Goal: Transaction & Acquisition: Purchase product/service

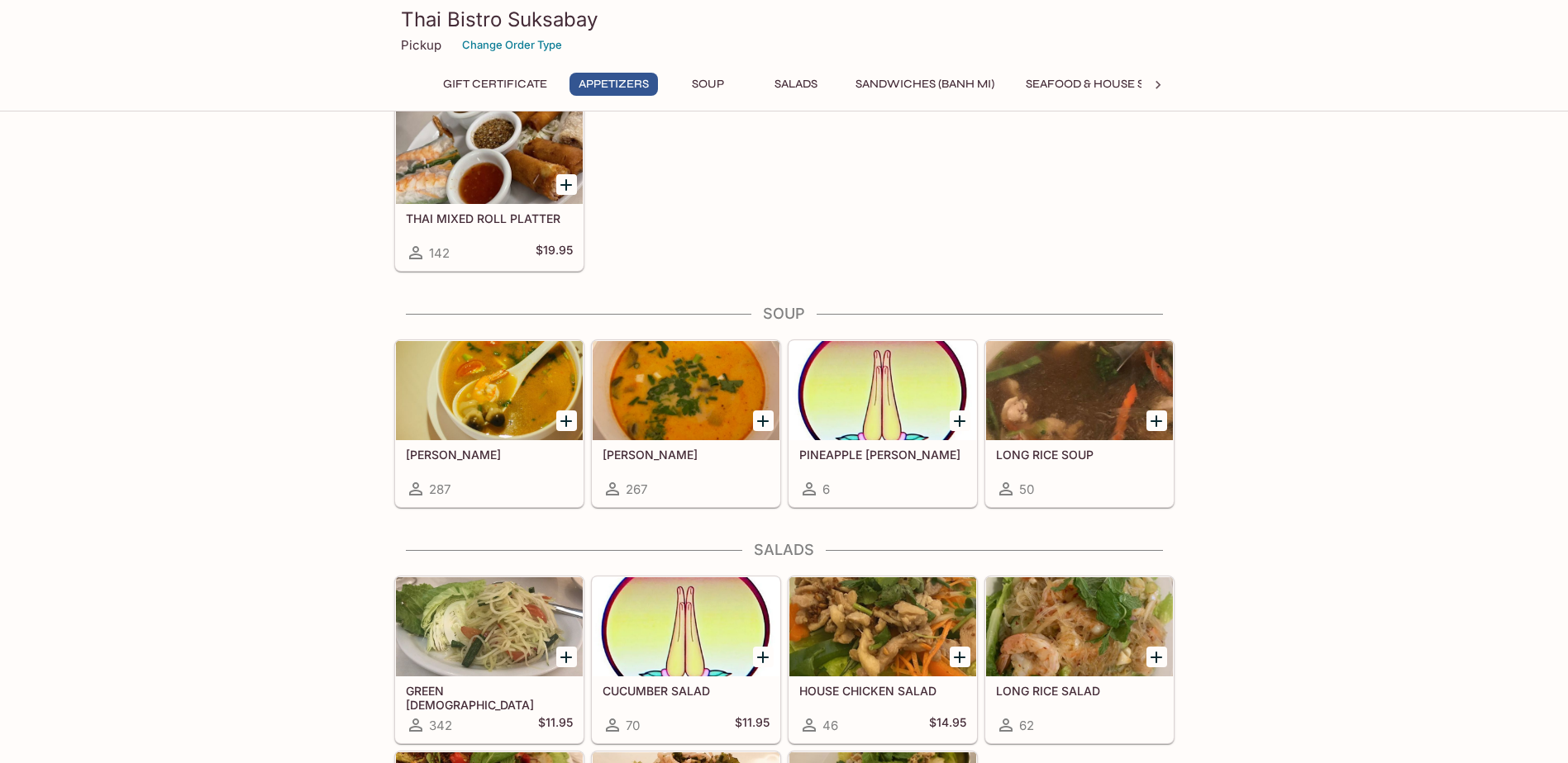
scroll to position [832, 0]
click at [696, 417] on div at bounding box center [686, 390] width 187 height 99
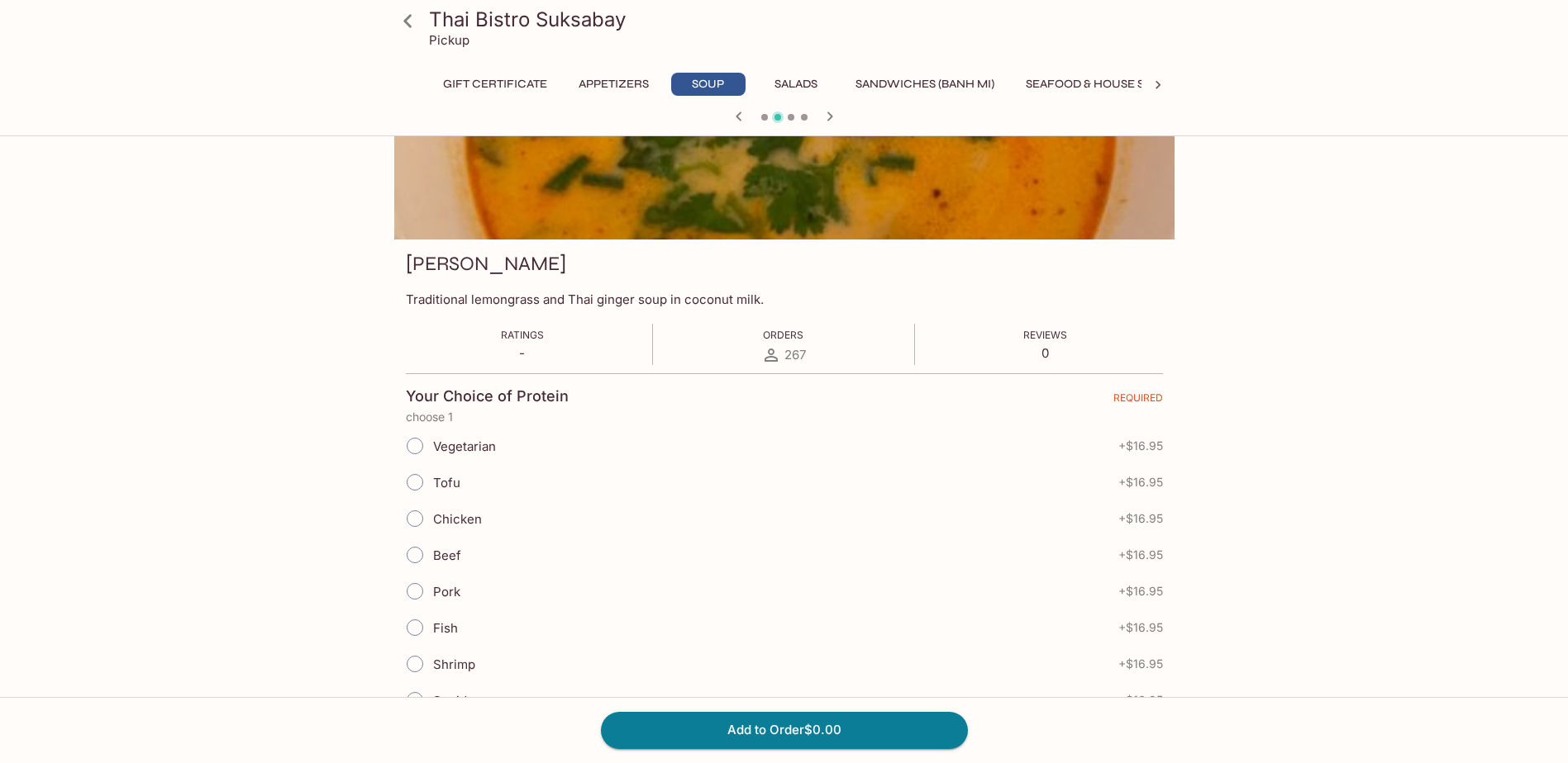
scroll to position [126, 0]
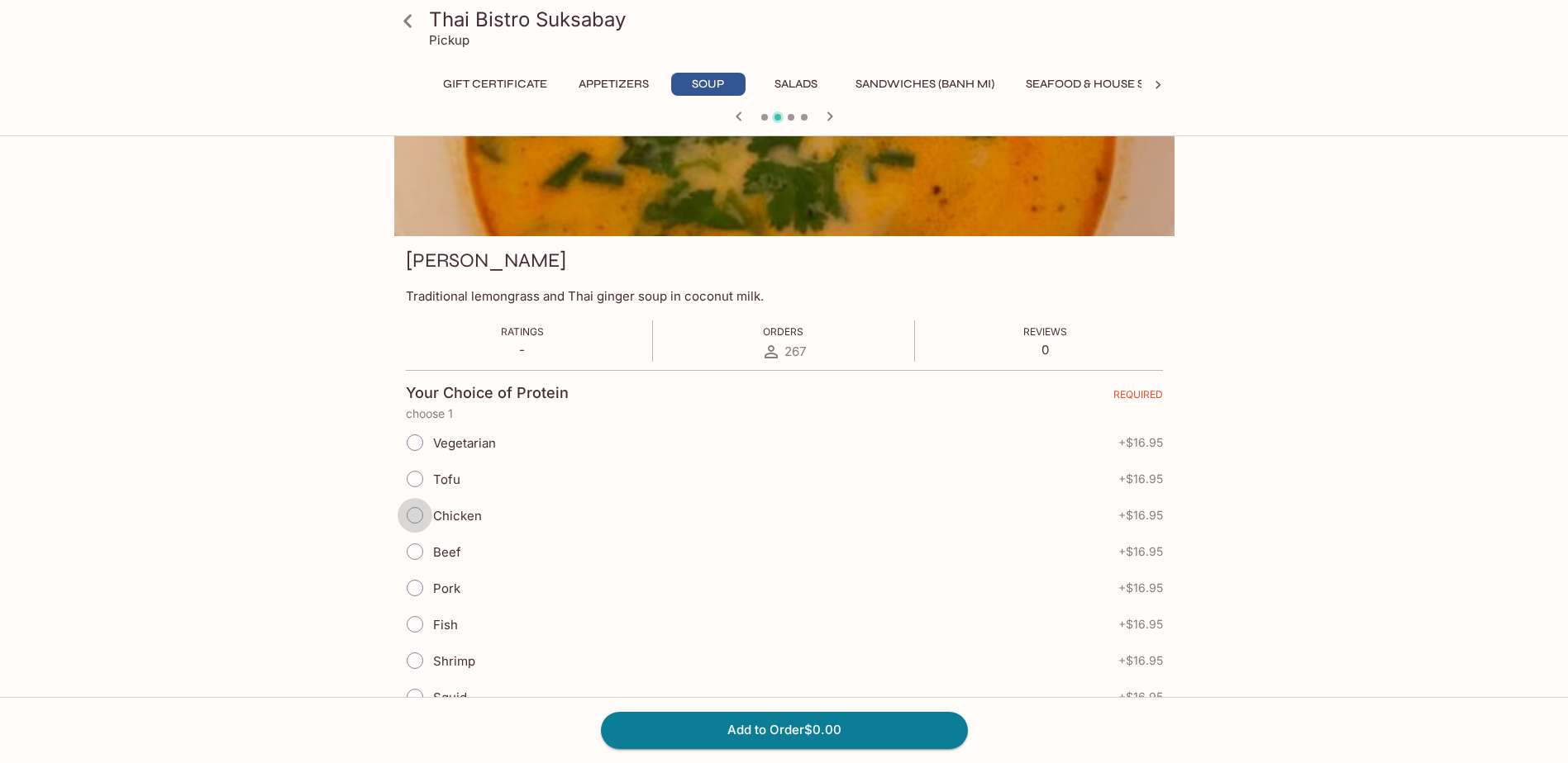
click at [415, 515] on input "Chicken" at bounding box center [415, 515] width 35 height 35
radio input "true"
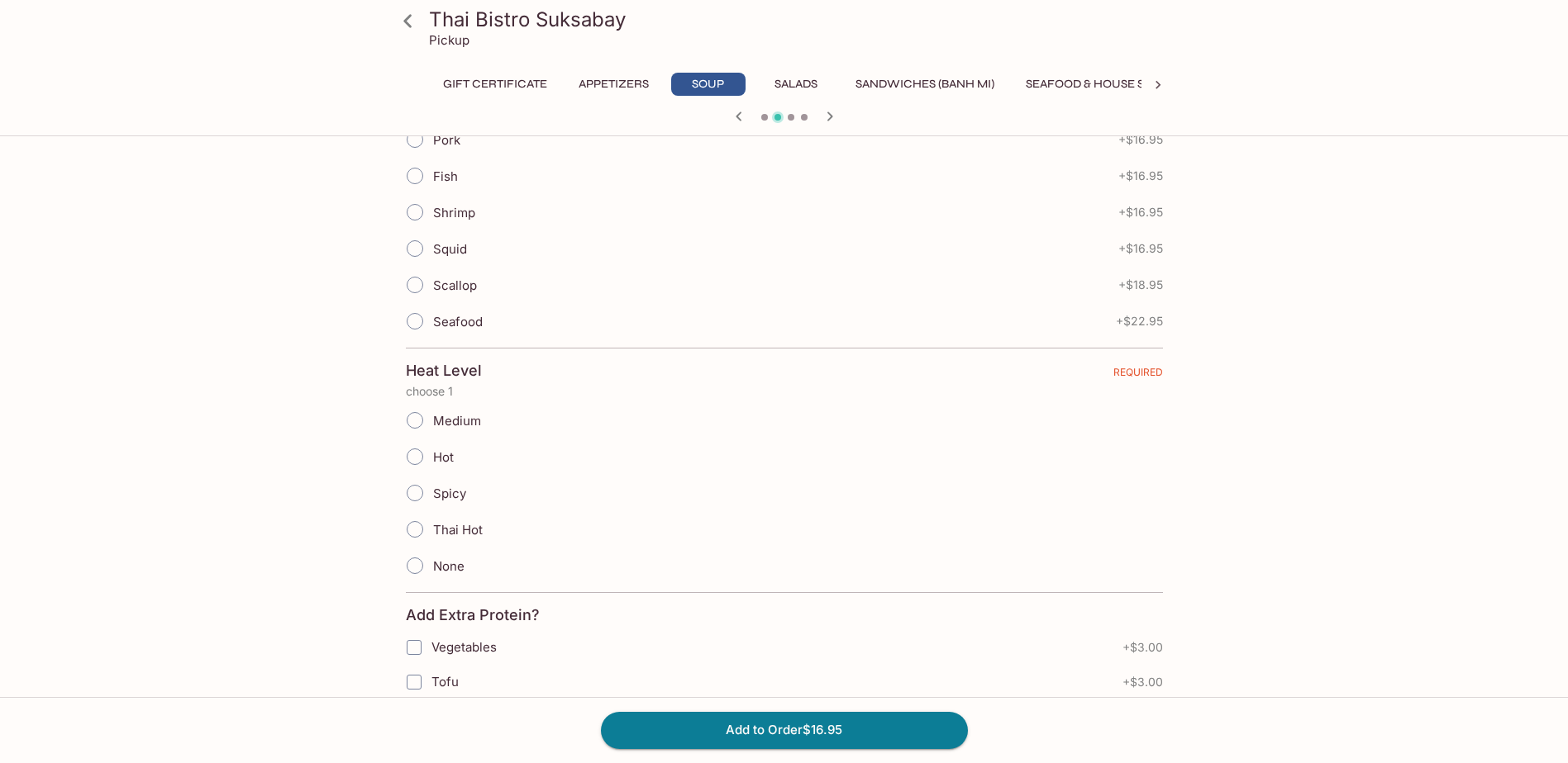
scroll to position [575, 0]
click at [415, 419] on input "Medium" at bounding box center [415, 419] width 35 height 35
radio input "true"
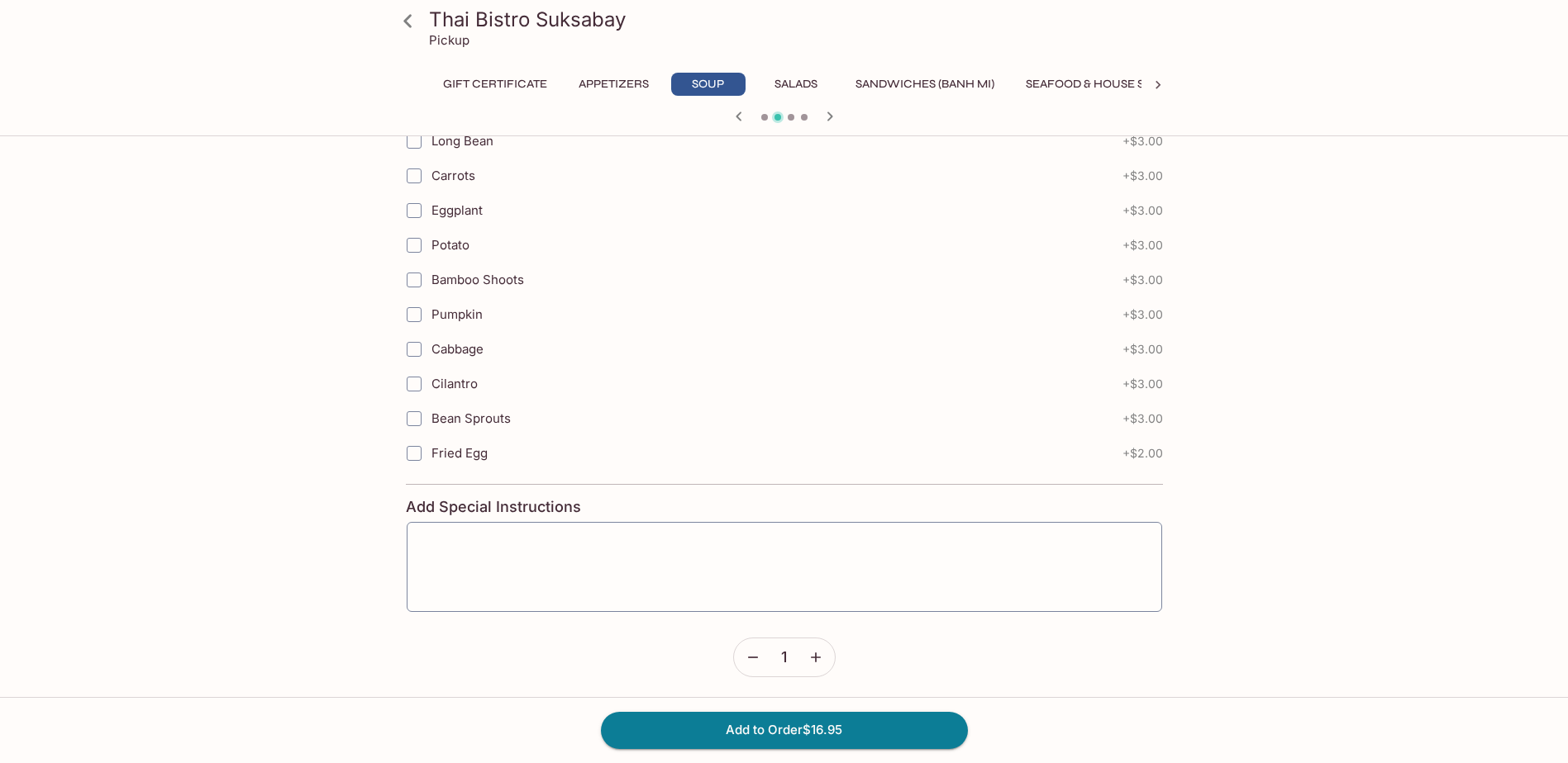
scroll to position [1737, 0]
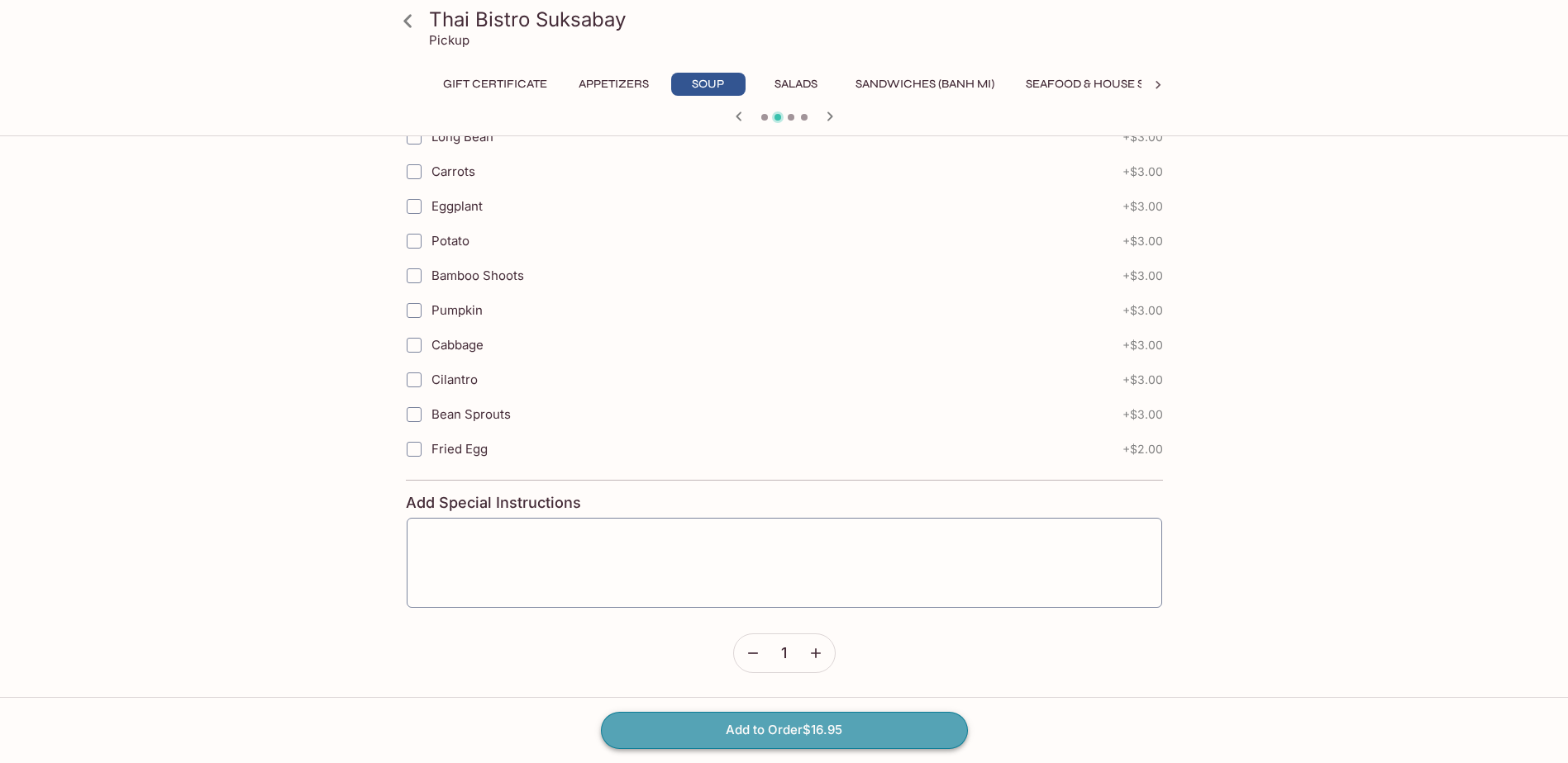
click at [808, 732] on button "Add to Order $16.95" at bounding box center [784, 730] width 367 height 37
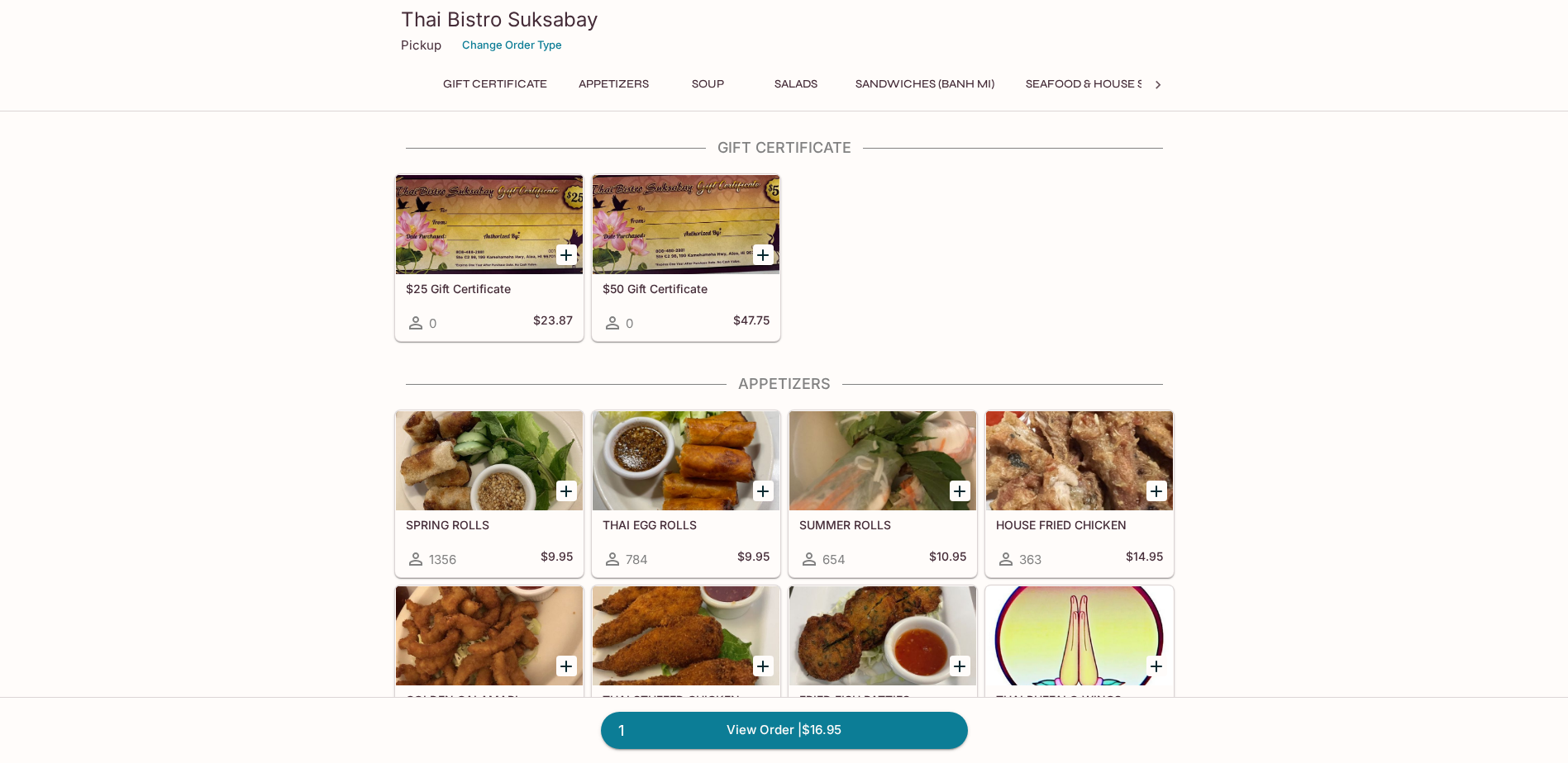
click at [1160, 86] on icon at bounding box center [1157, 84] width 17 height 17
click at [804, 81] on button "Noodles" at bounding box center [807, 83] width 74 height 23
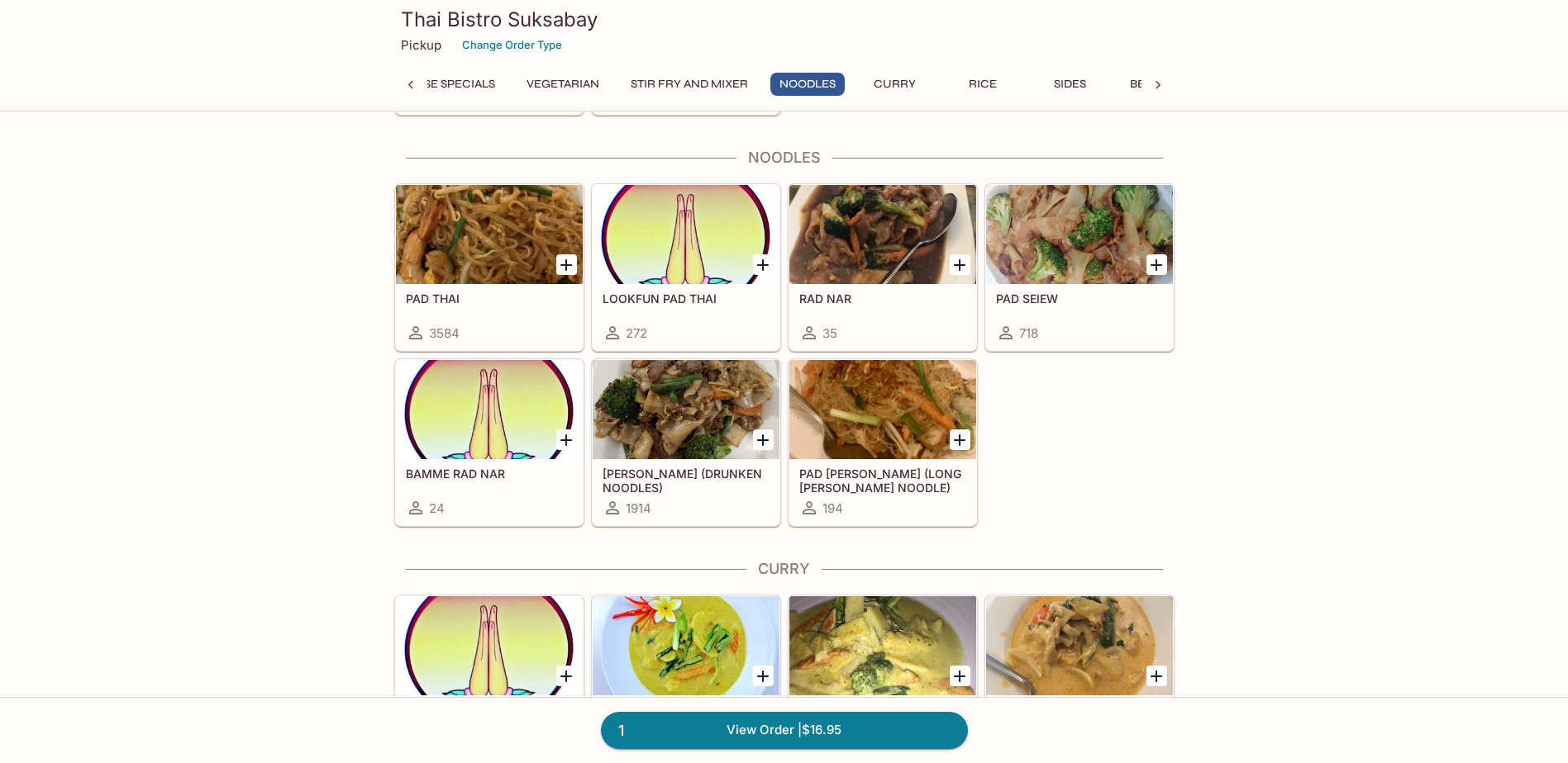
scroll to position [3640, 0]
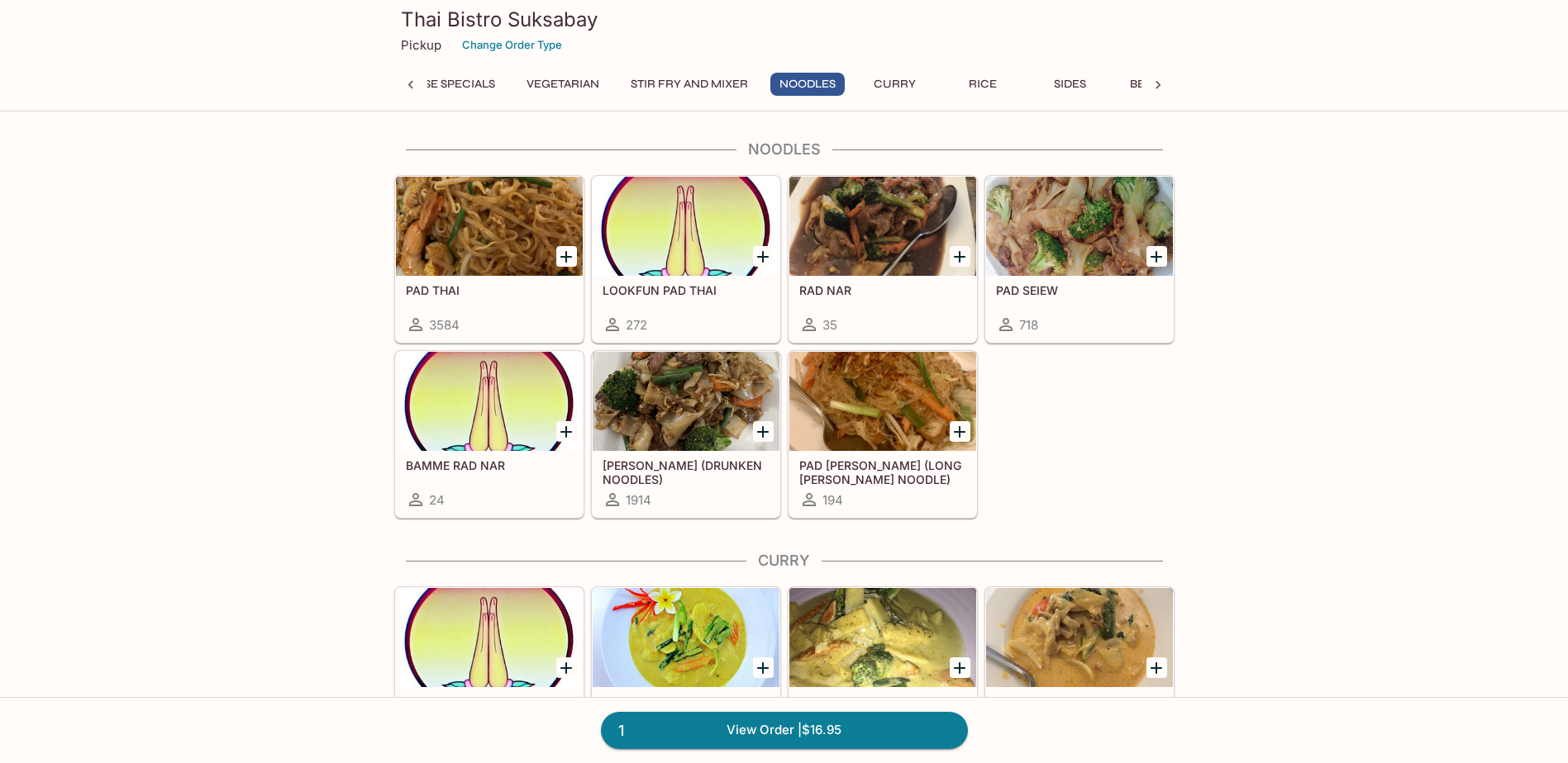
click at [567, 255] on icon "Add PAD THAI" at bounding box center [567, 257] width 12 height 12
click input "Chicken"
radio input "true"
click input "None"
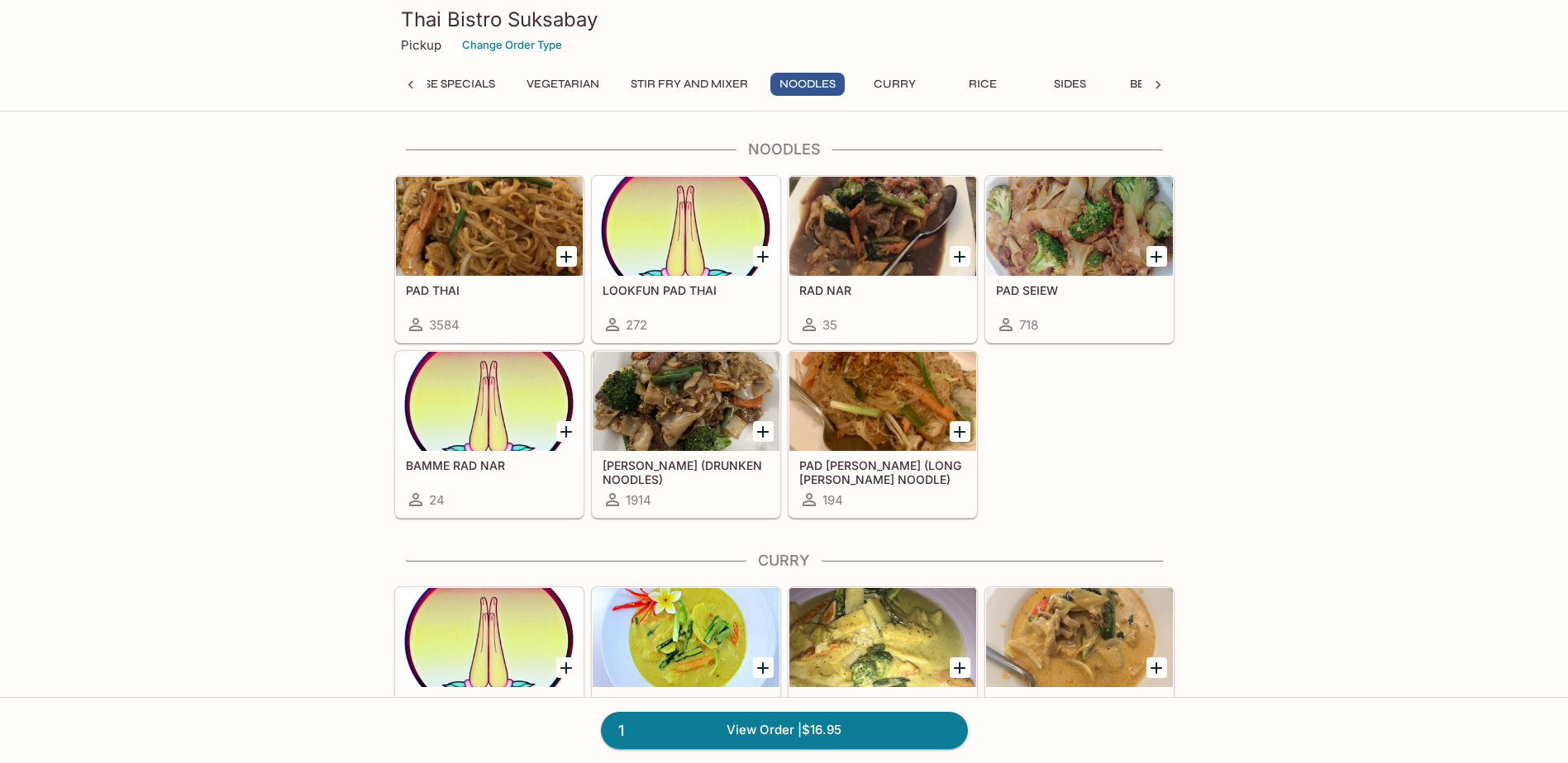
radio input "true"
click button "Add to Order $16.95"
click at [1156, 82] on icon at bounding box center [1157, 85] width 5 height 8
click at [1157, 91] on icon at bounding box center [1157, 84] width 17 height 17
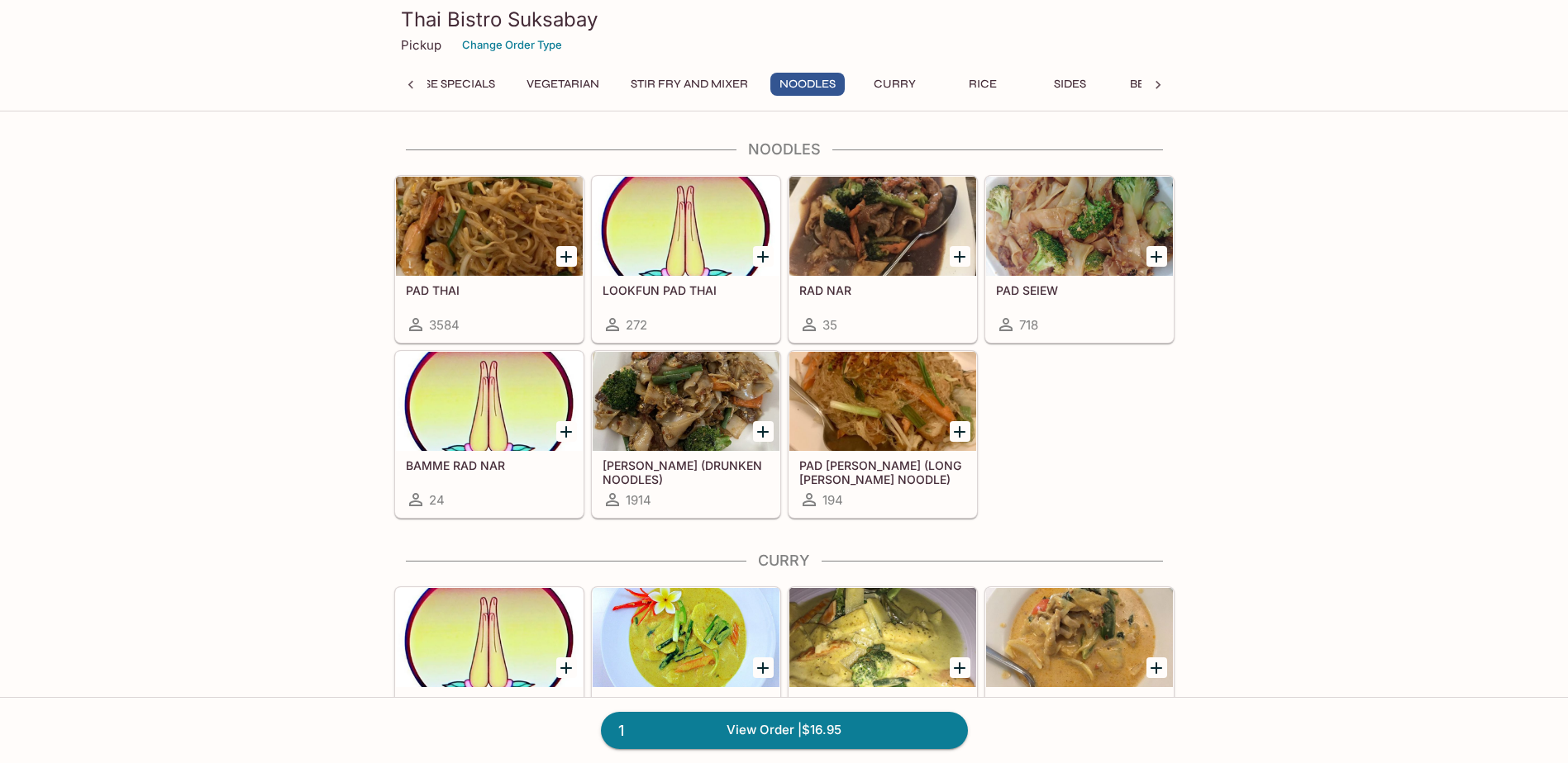
click at [403, 84] on icon at bounding box center [411, 84] width 17 height 17
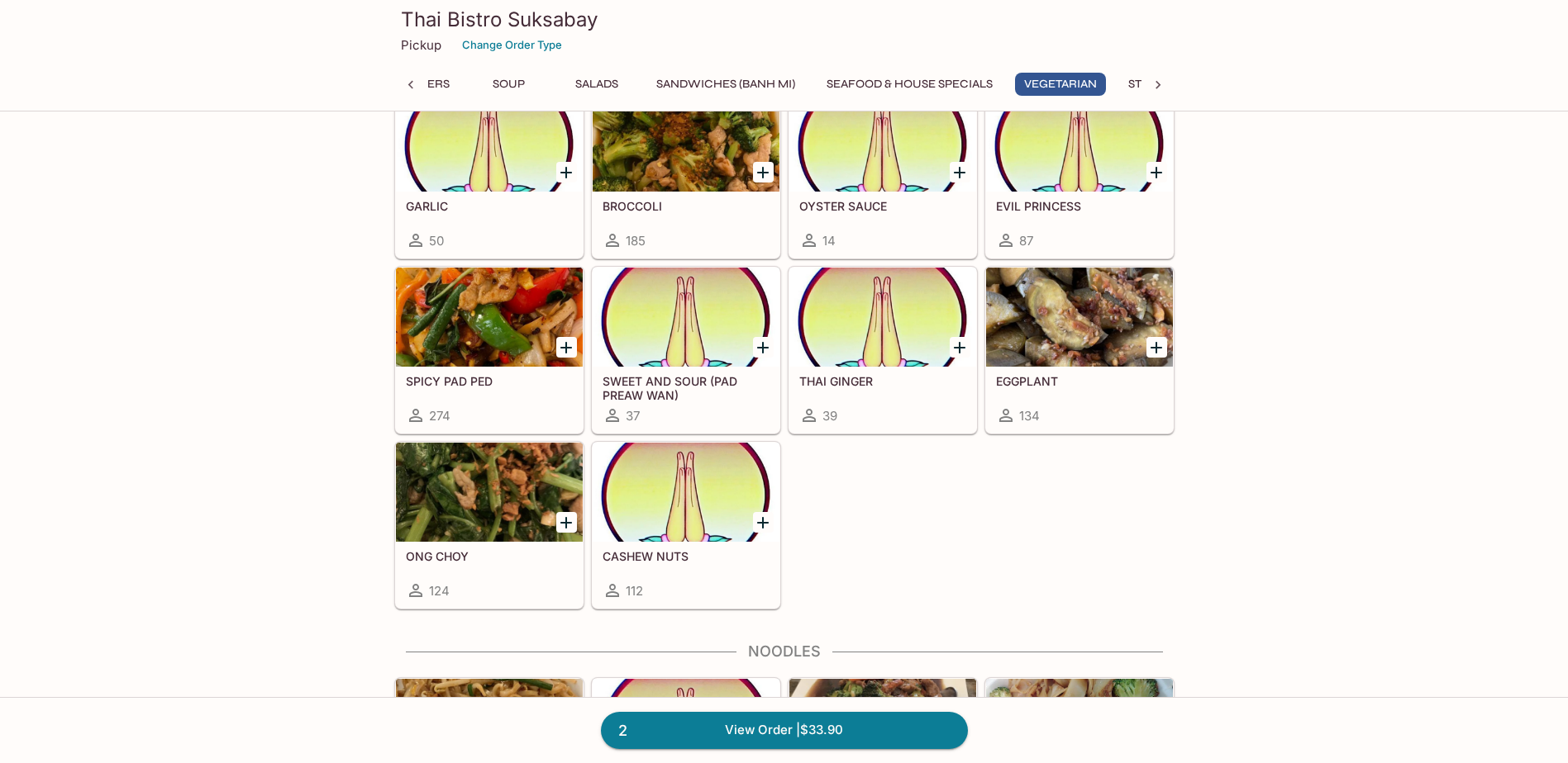
scroll to position [3275, 0]
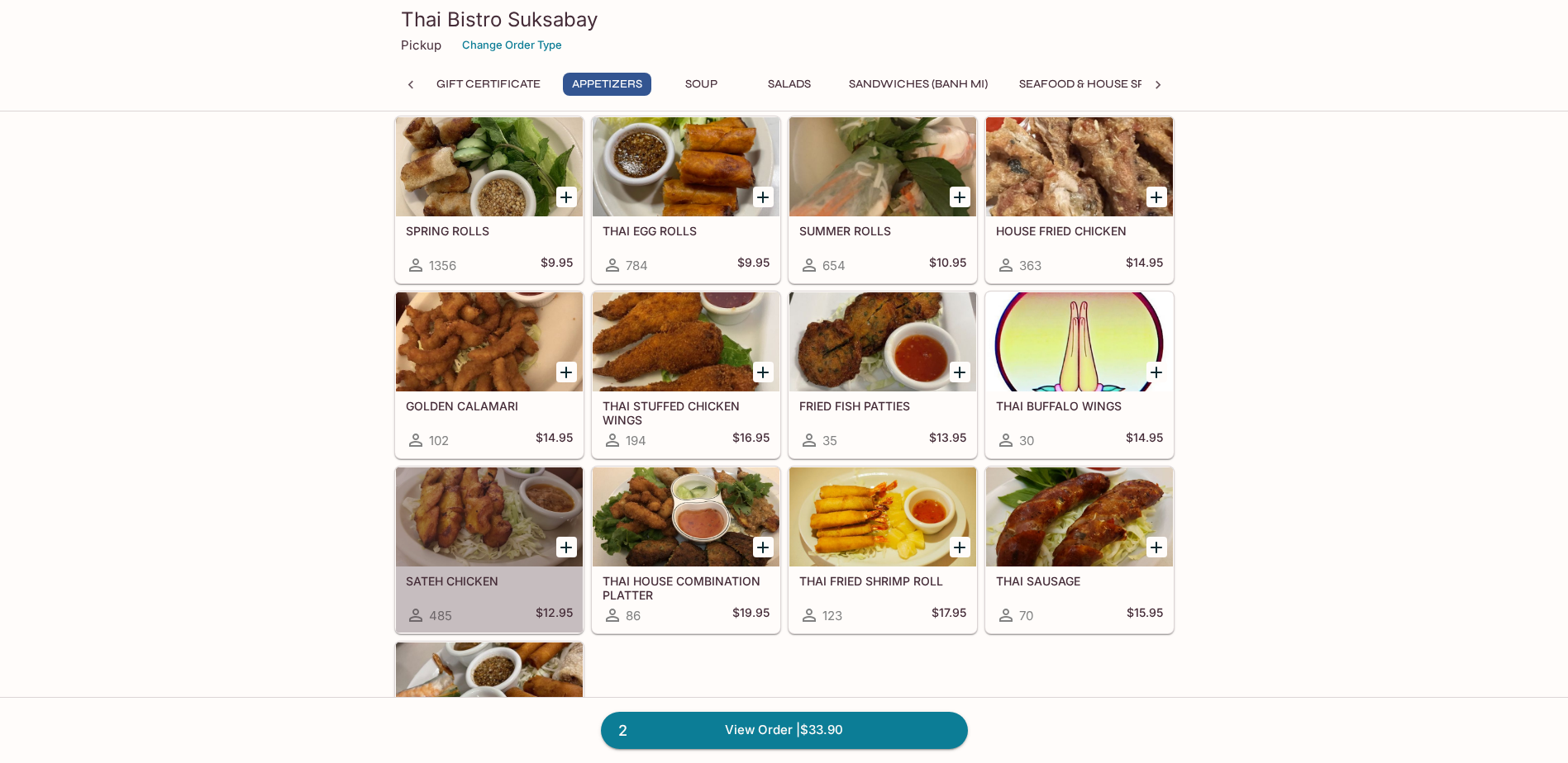
click at [471, 581] on h5 "SATEH CHICKEN" at bounding box center [489, 581] width 167 height 14
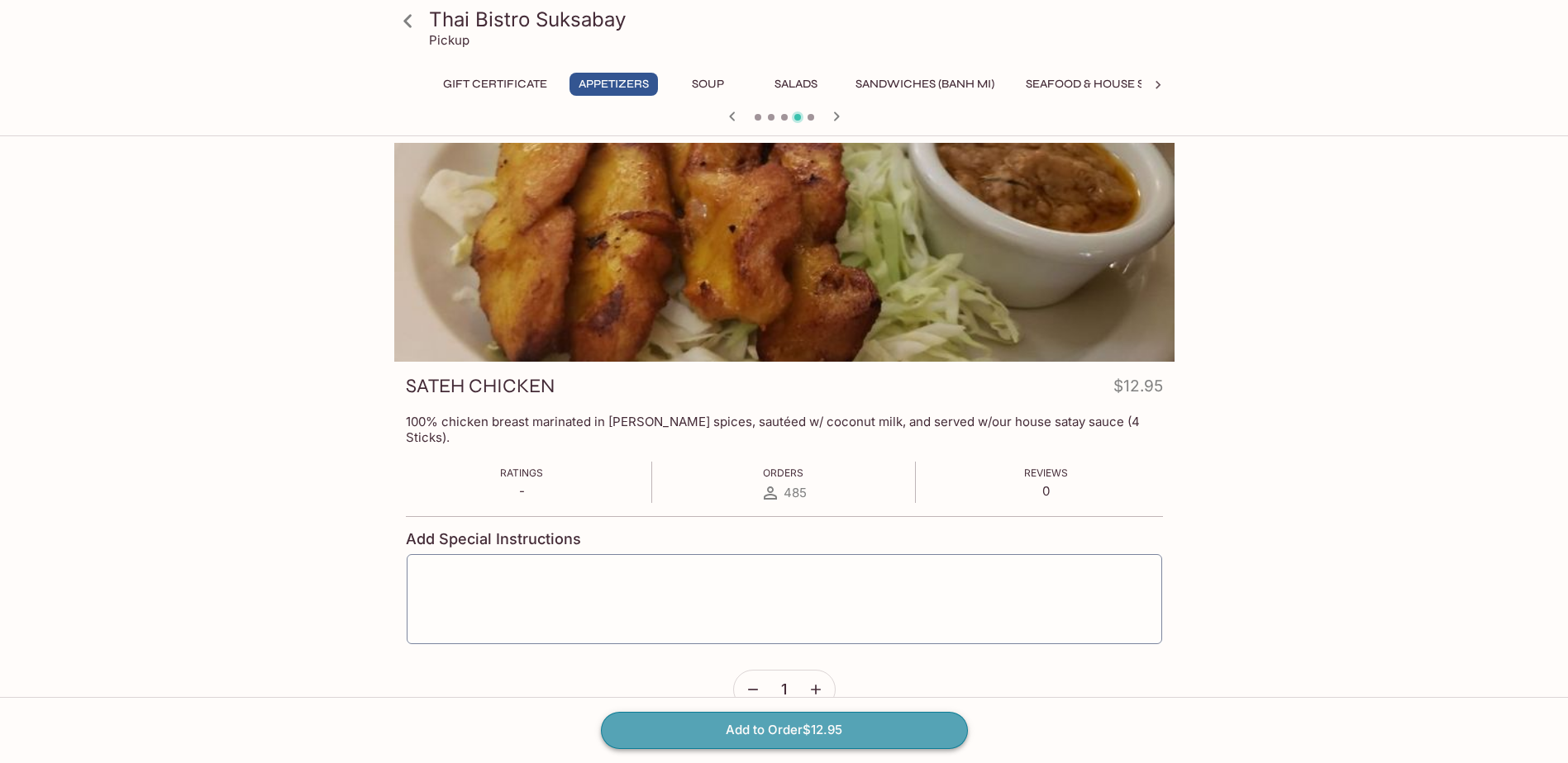
click at [813, 735] on button "Add to Order $12.95" at bounding box center [784, 730] width 367 height 37
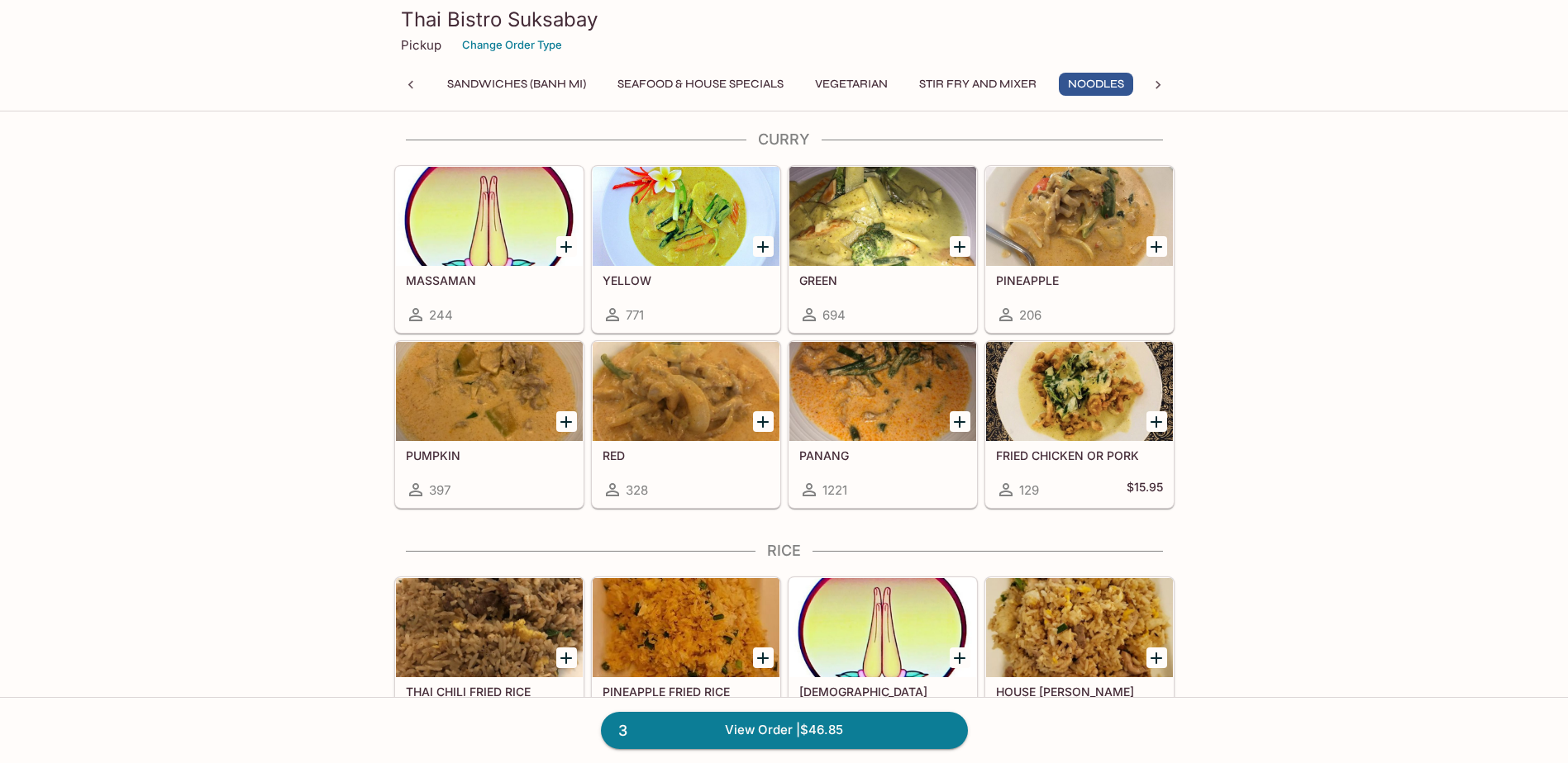
scroll to position [4090, 0]
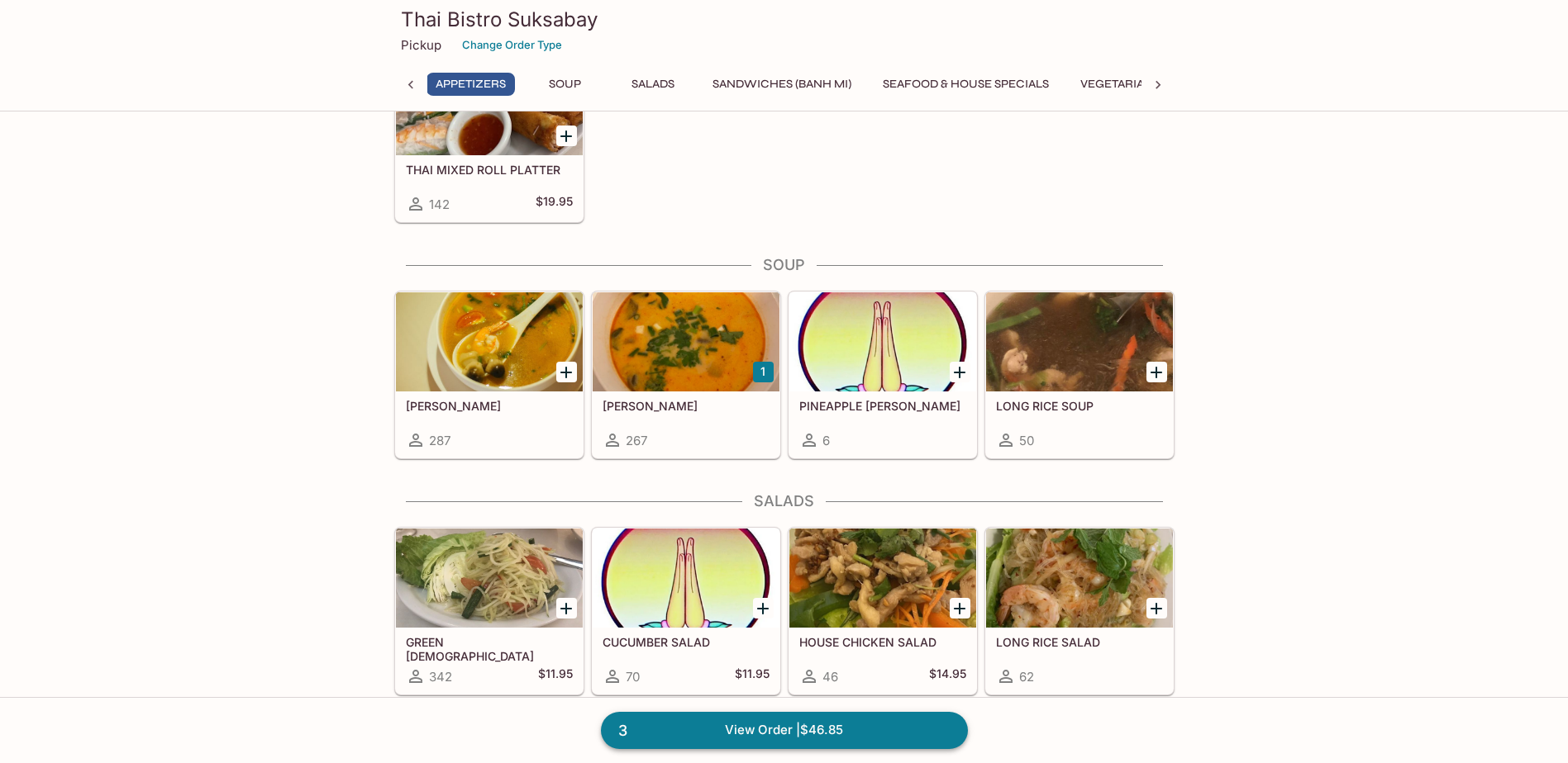
click at [815, 734] on link "3 View Order | $46.85" at bounding box center [784, 730] width 367 height 37
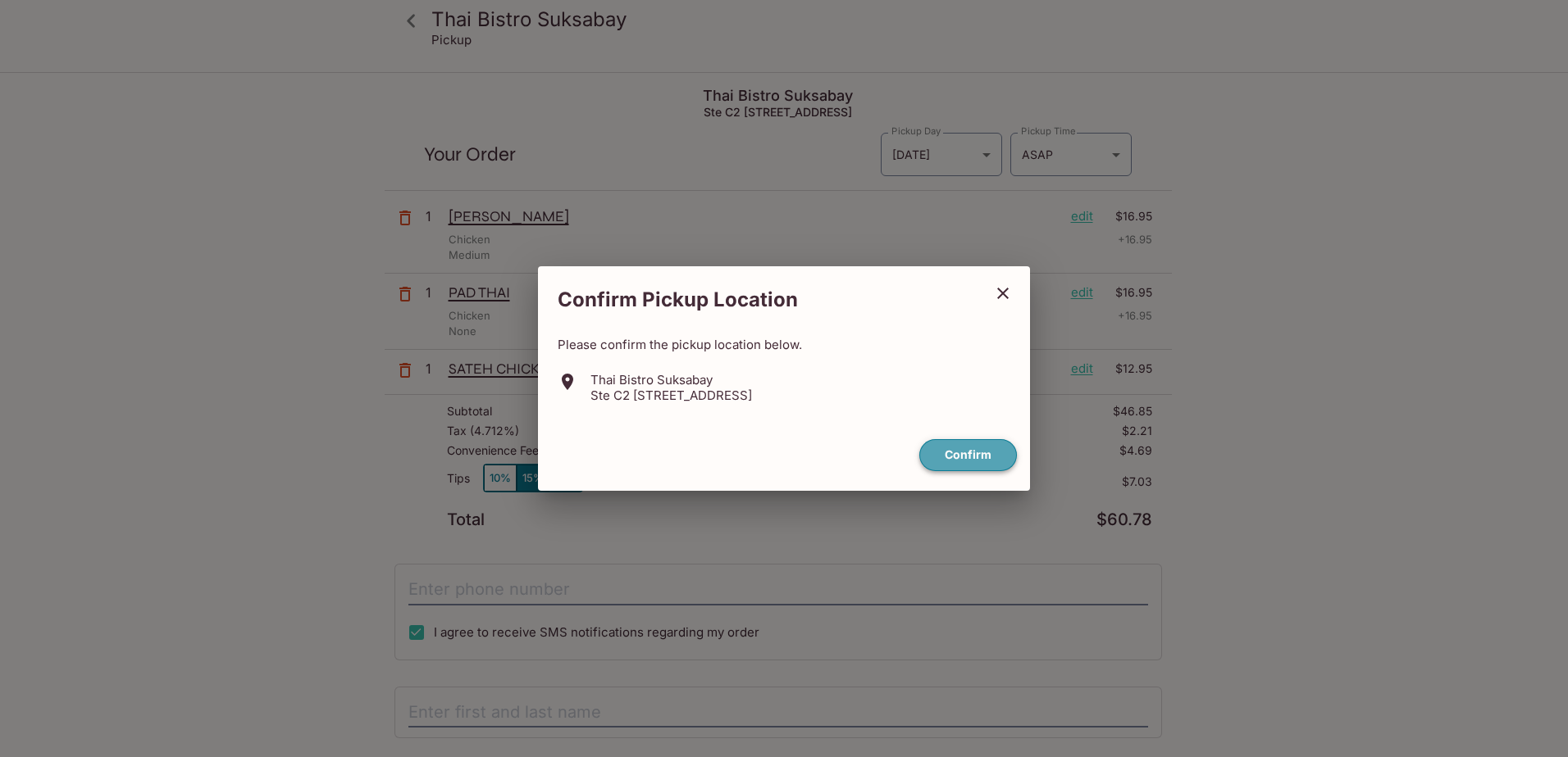
click at [973, 453] on button "Confirm" at bounding box center [967, 455] width 98 height 32
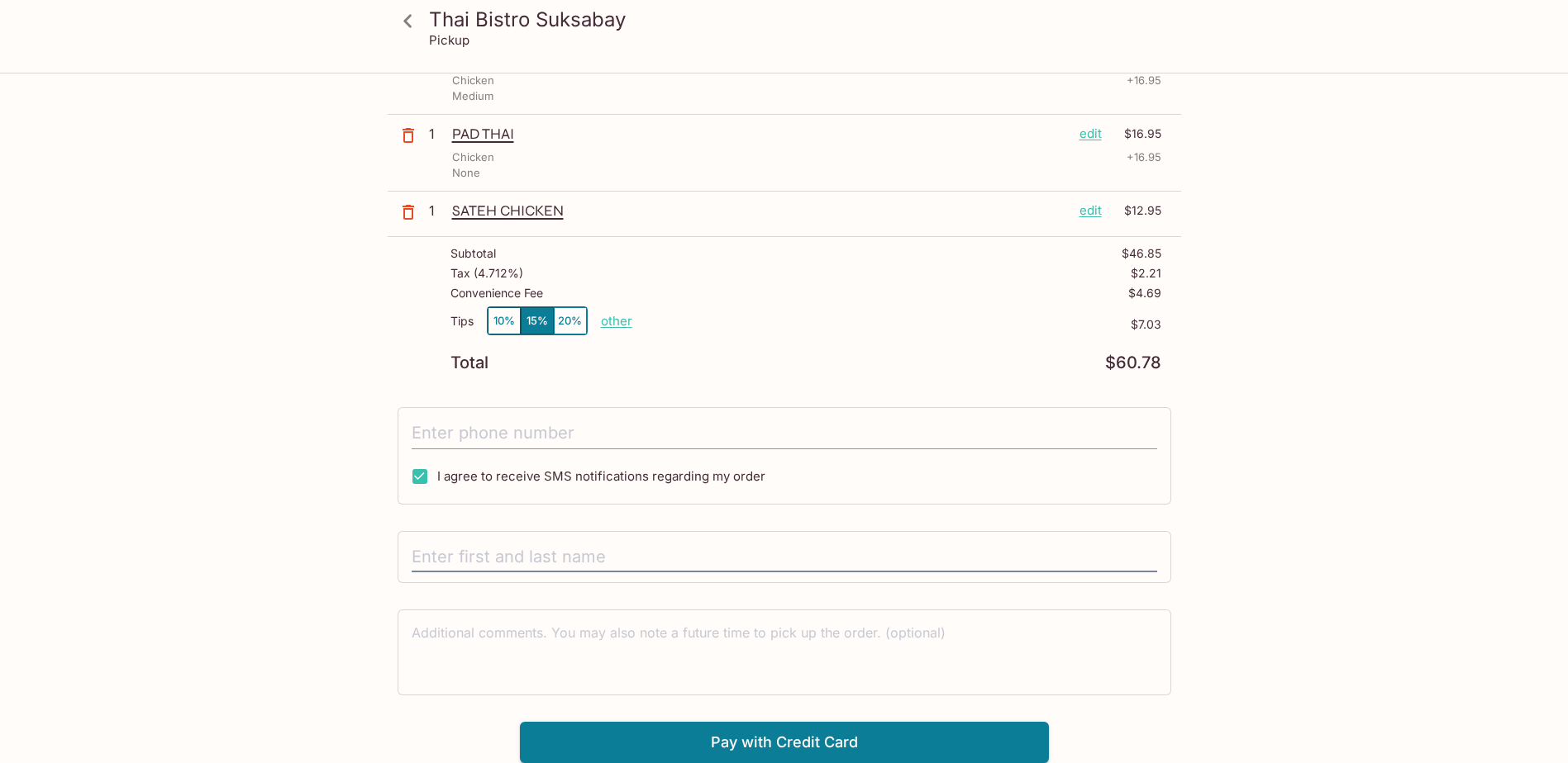
click at [524, 428] on input "tel" at bounding box center [784, 434] width 745 height 32
type input "[PHONE_NUMBER]"
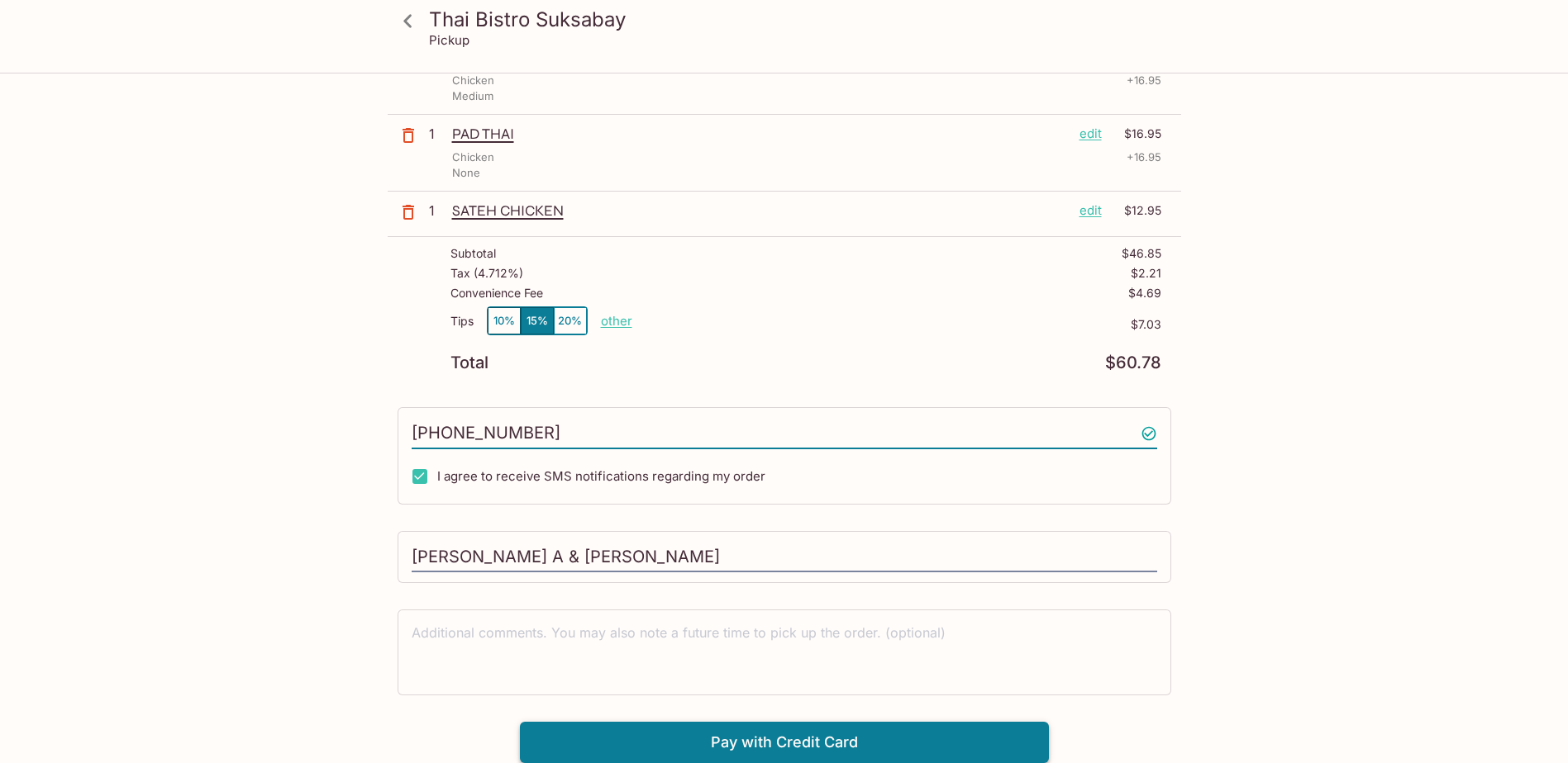
click at [805, 731] on button "Pay with Credit Card" at bounding box center [784, 743] width 529 height 42
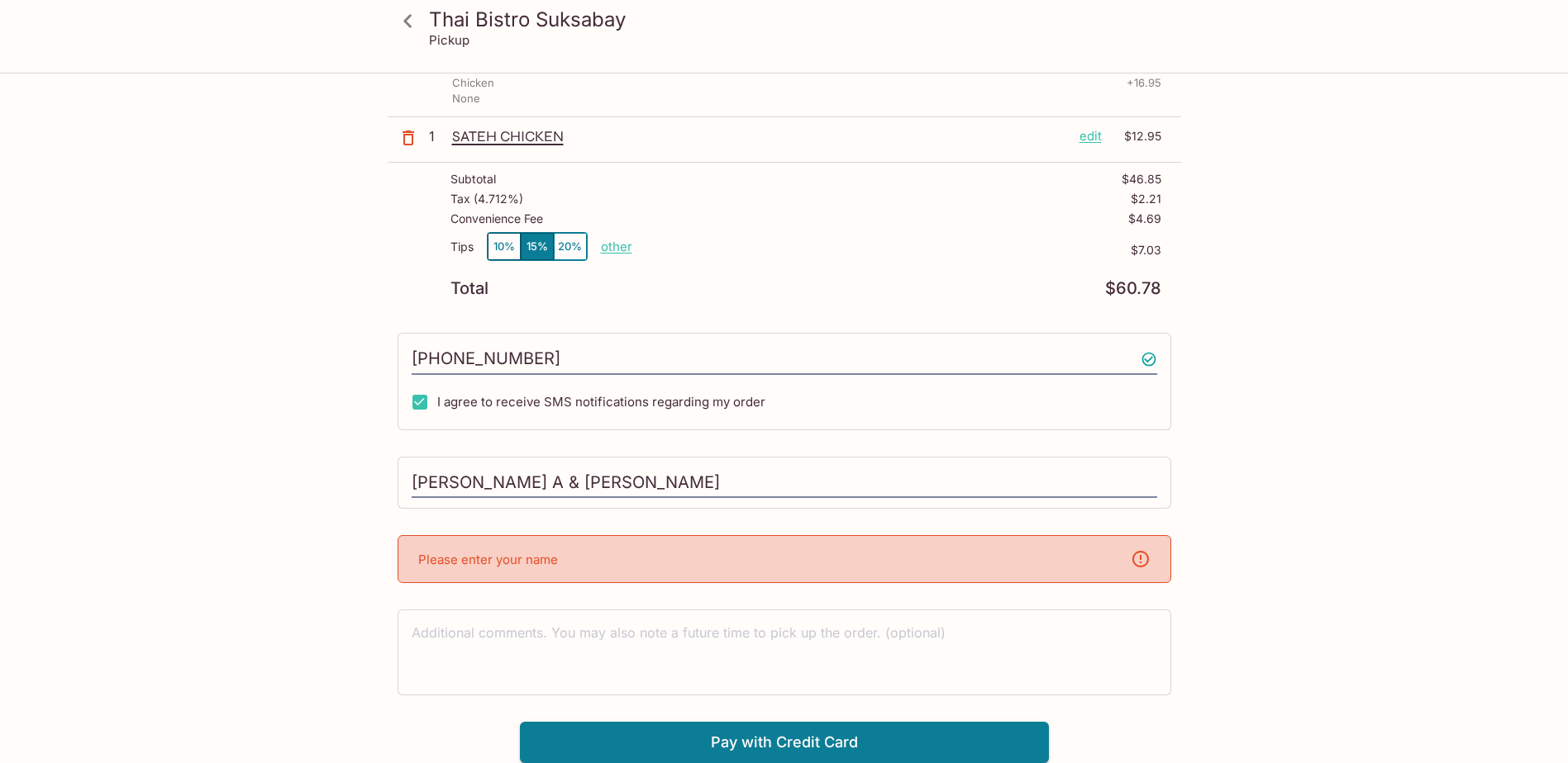
click at [539, 560] on p "Please enter your name" at bounding box center [487, 560] width 140 height 16
click at [521, 483] on input "[PERSON_NAME] A & [PERSON_NAME]" at bounding box center [784, 483] width 745 height 32
click at [632, 479] on input "[PERSON_NAME] A & [PERSON_NAME]" at bounding box center [784, 483] width 745 height 32
drag, startPoint x: 637, startPoint y: 479, endPoint x: 490, endPoint y: 483, distance: 147.1
click at [490, 483] on input "[PERSON_NAME] A & [PERSON_NAME]" at bounding box center [784, 483] width 745 height 32
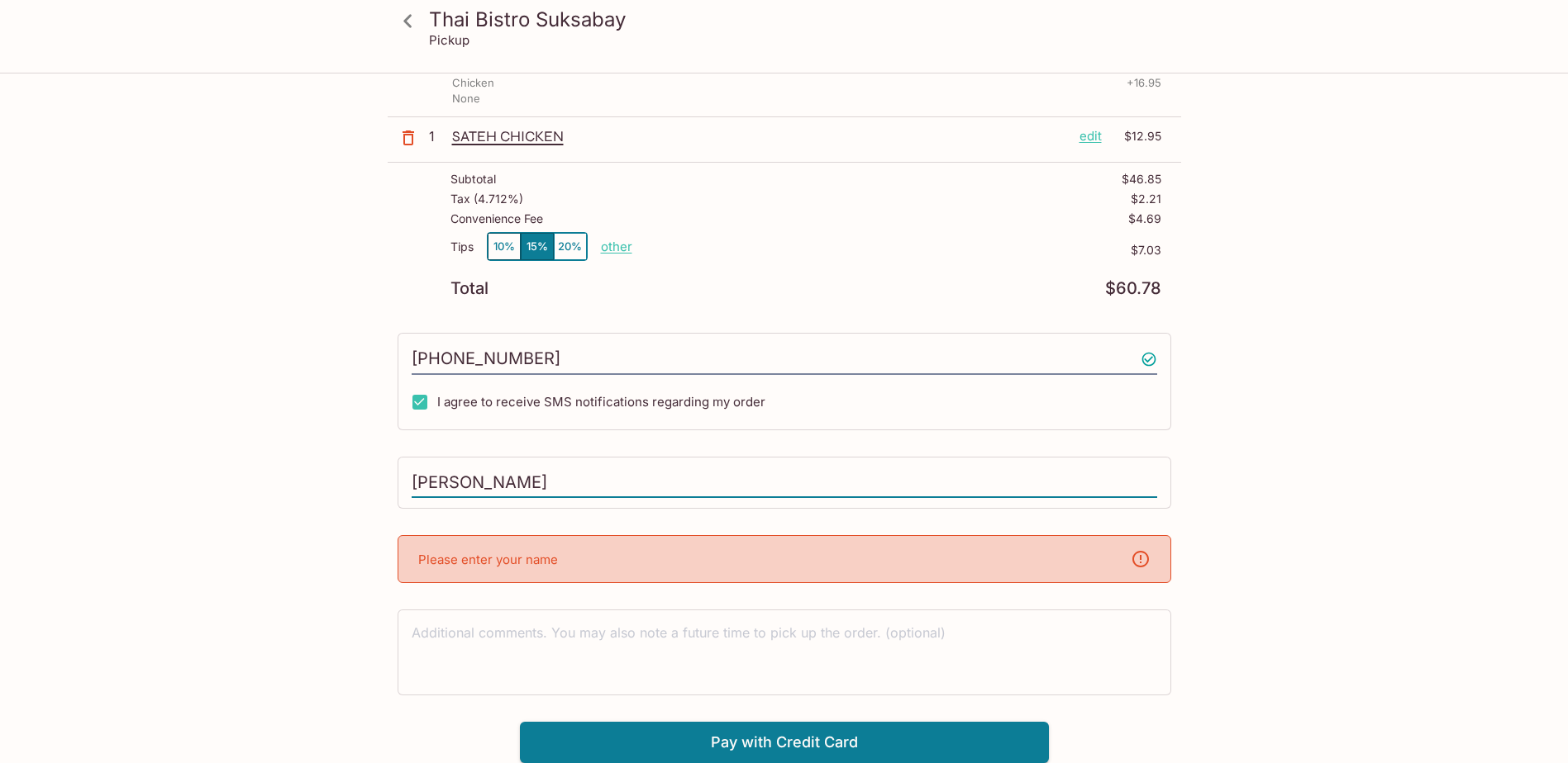
type input "[PERSON_NAME]"
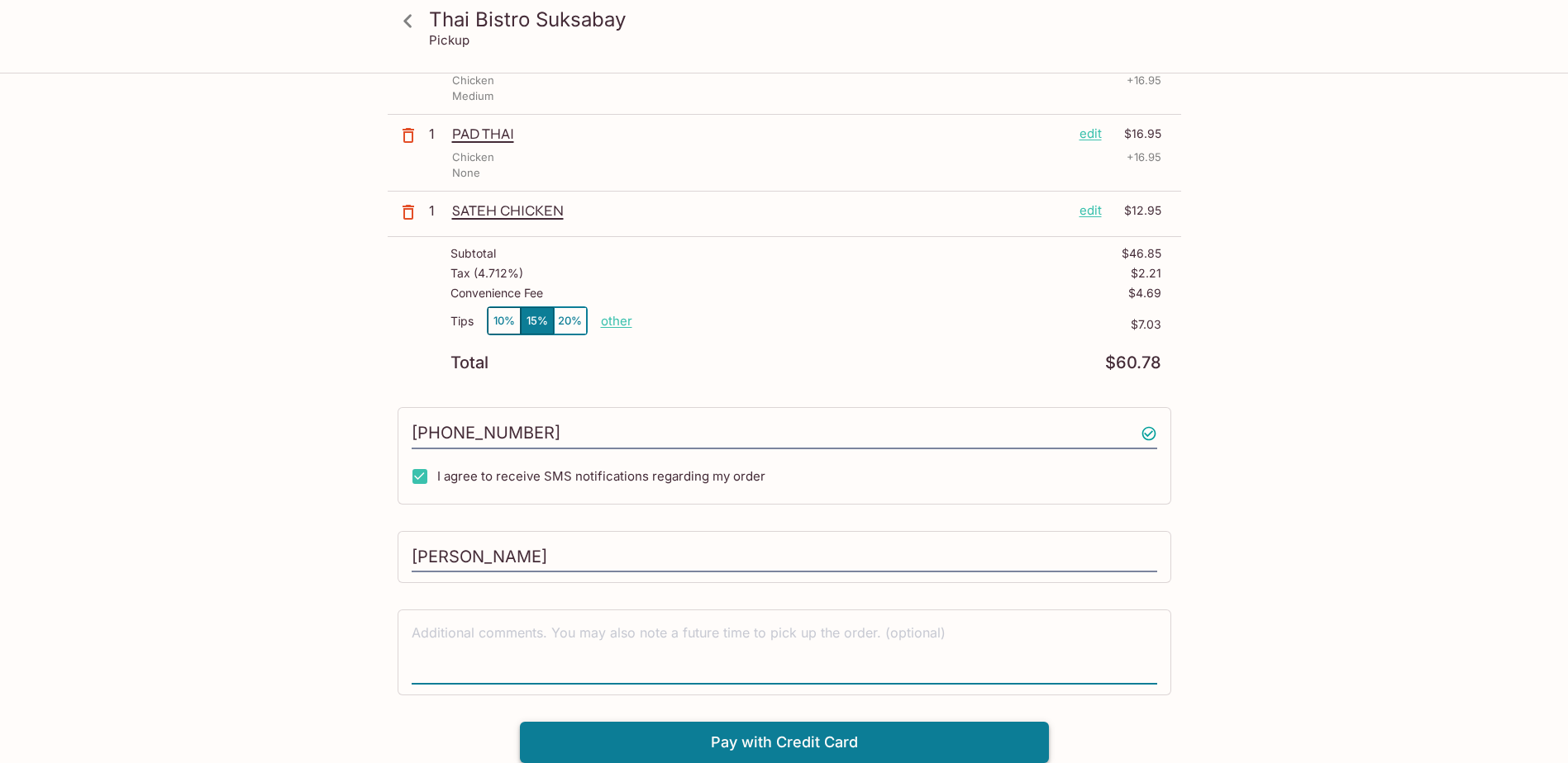
click at [760, 749] on button "Pay with Credit Card" at bounding box center [784, 743] width 529 height 42
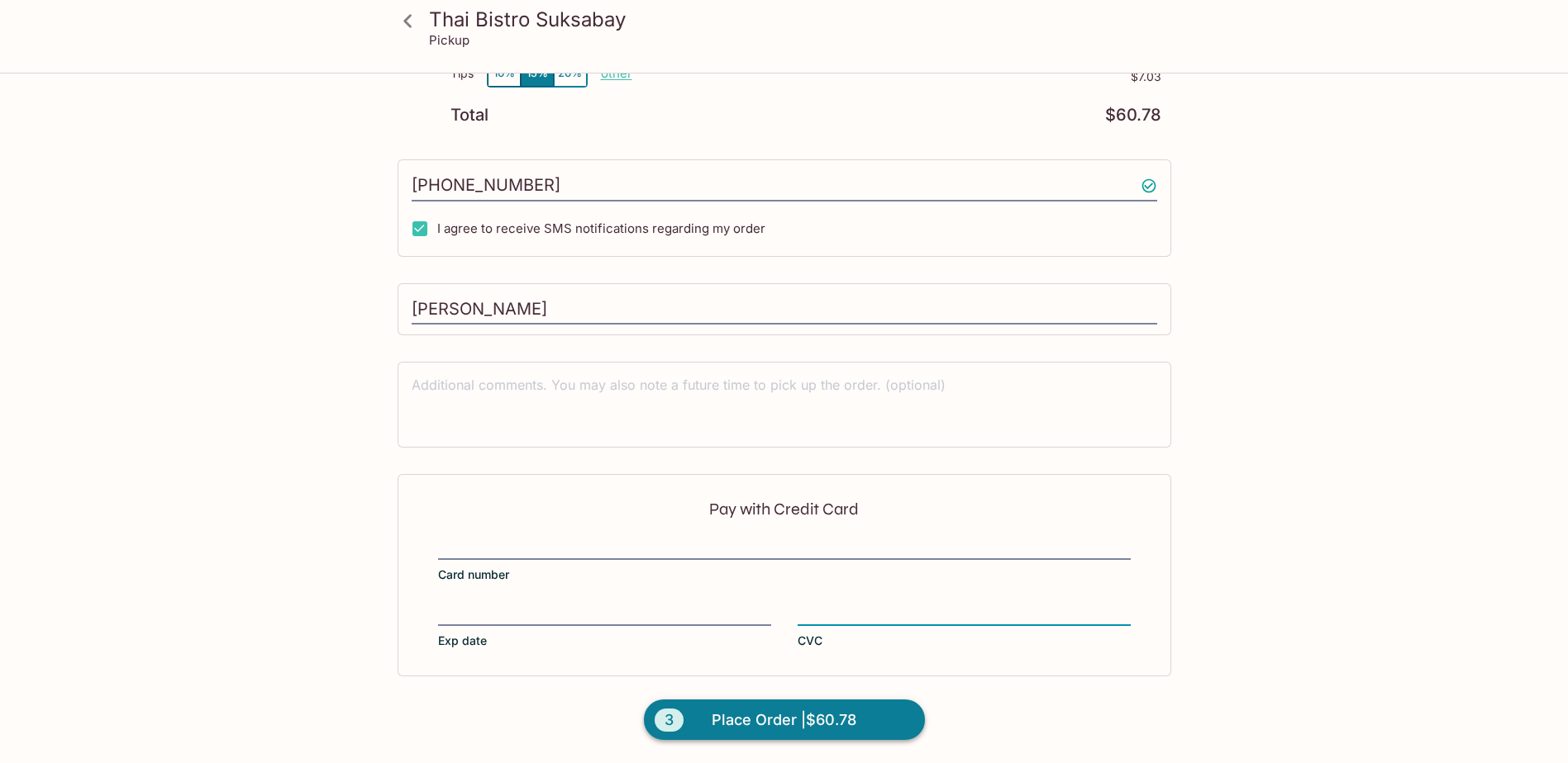
click at [750, 724] on span "Place Order | $60.78" at bounding box center [784, 720] width 145 height 27
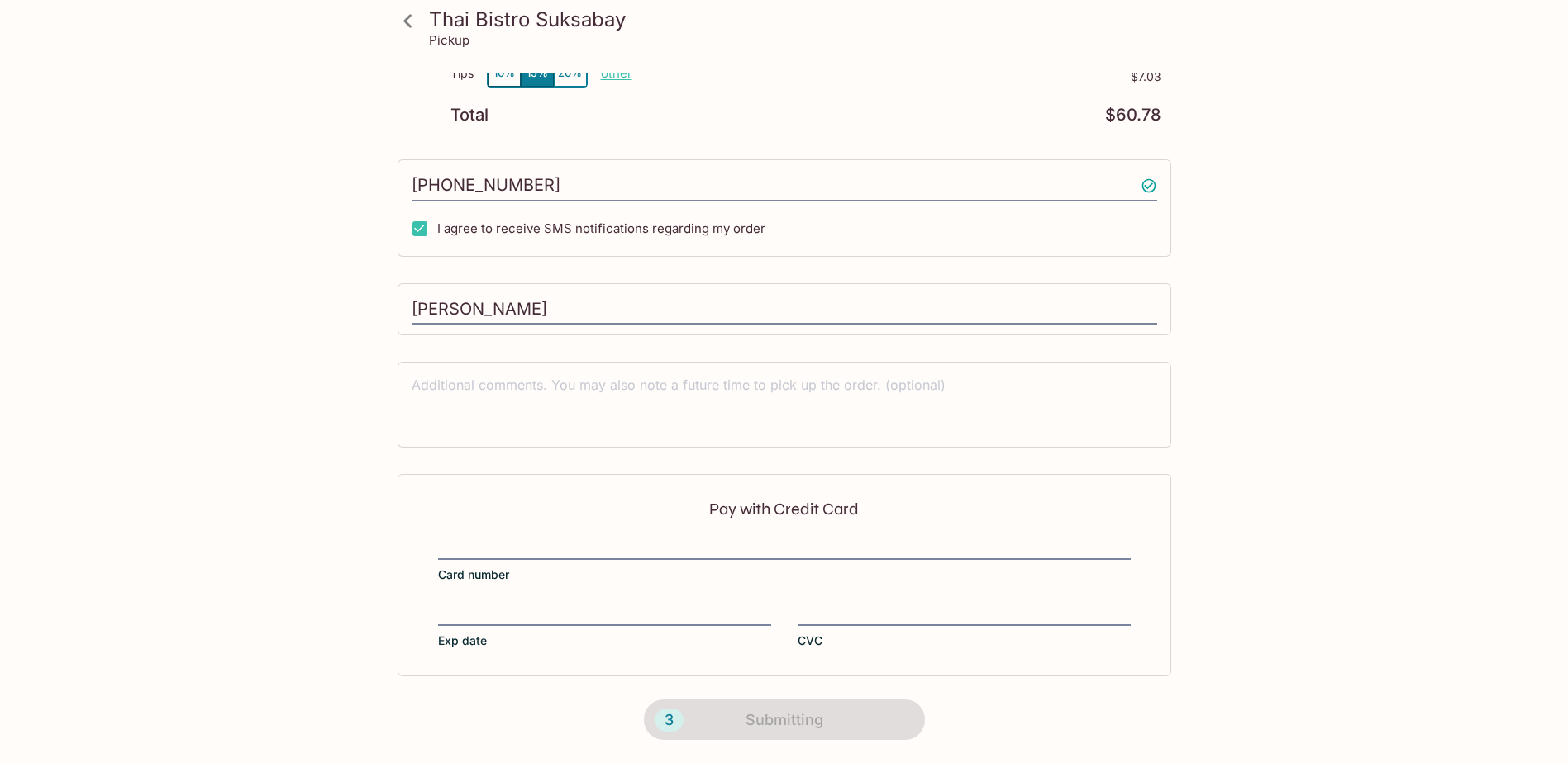
scroll to position [196, 0]
